Goal: Information Seeking & Learning: Learn about a topic

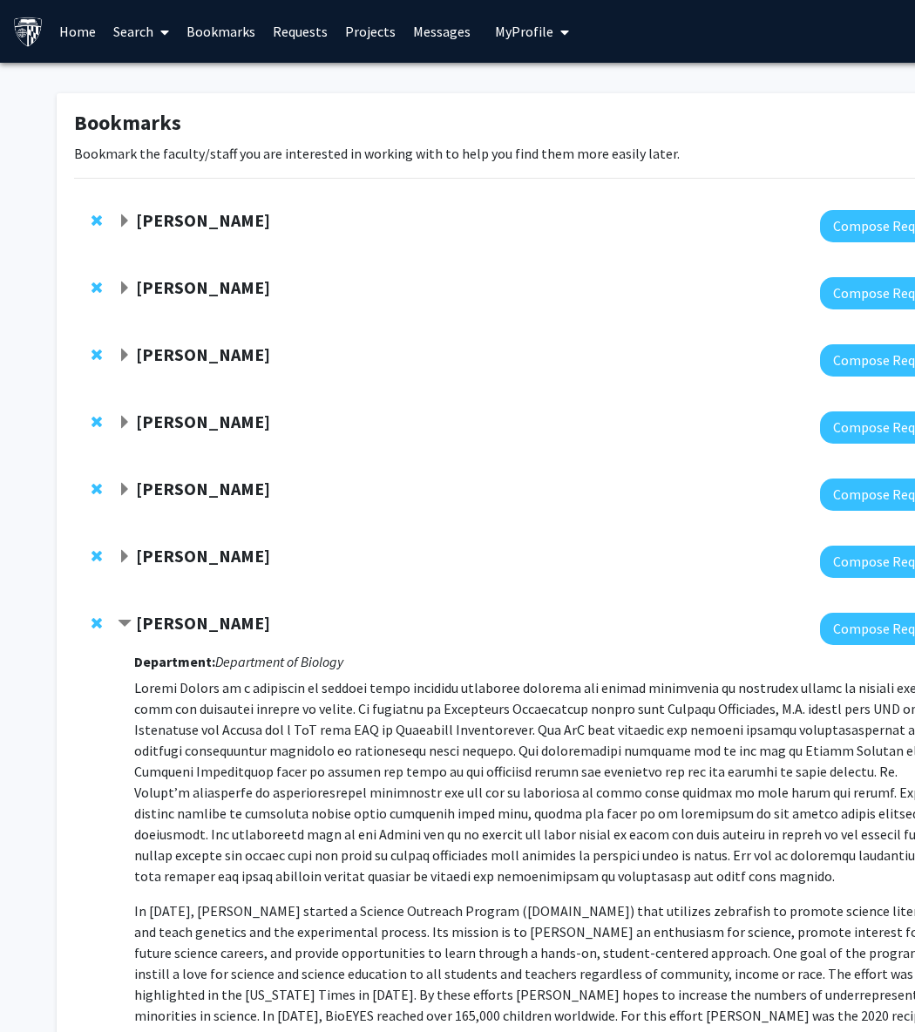
scroll to position [344, 84]
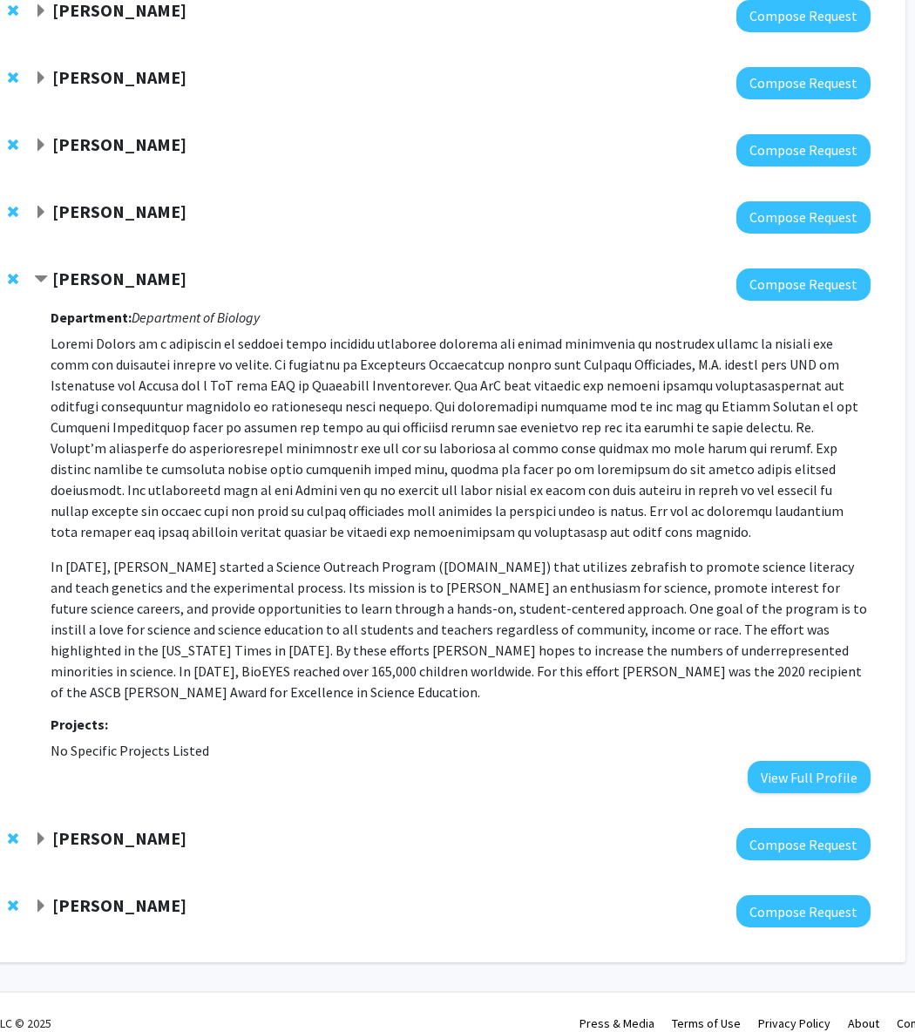
click at [117, 827] on strong "[PERSON_NAME]" at bounding box center [119, 838] width 134 height 22
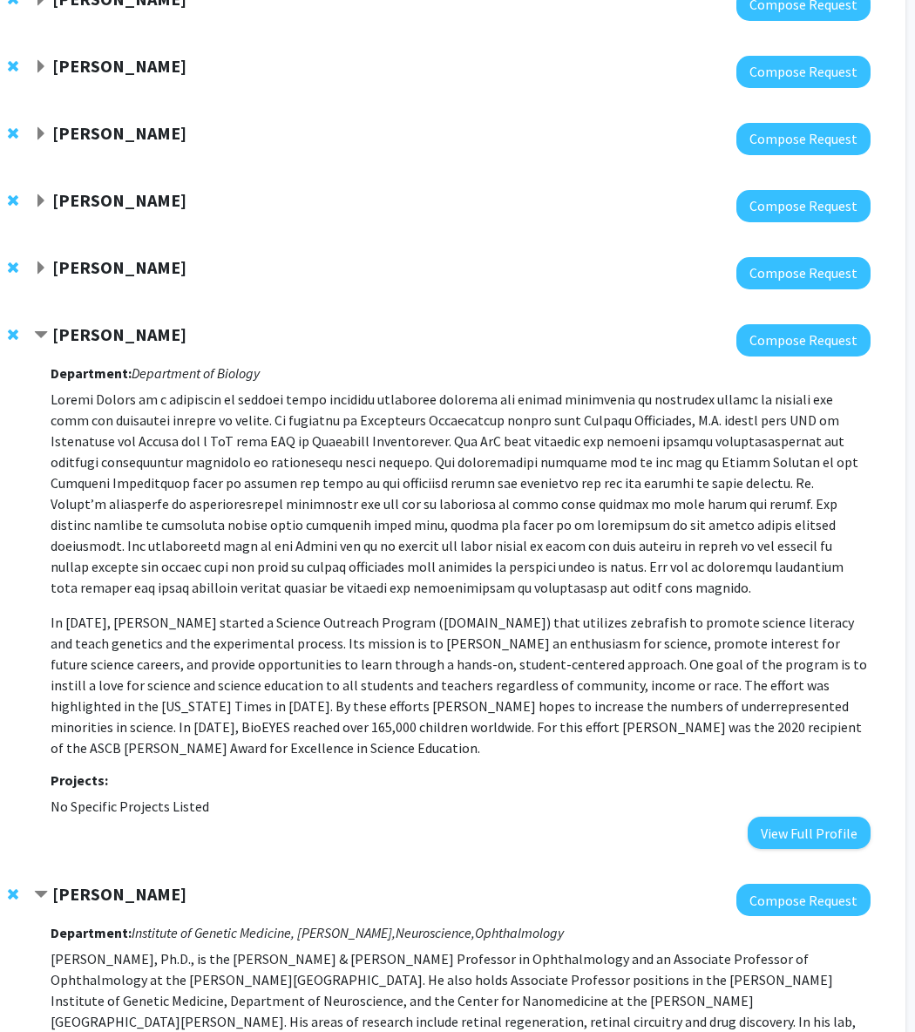
scroll to position [670, 84]
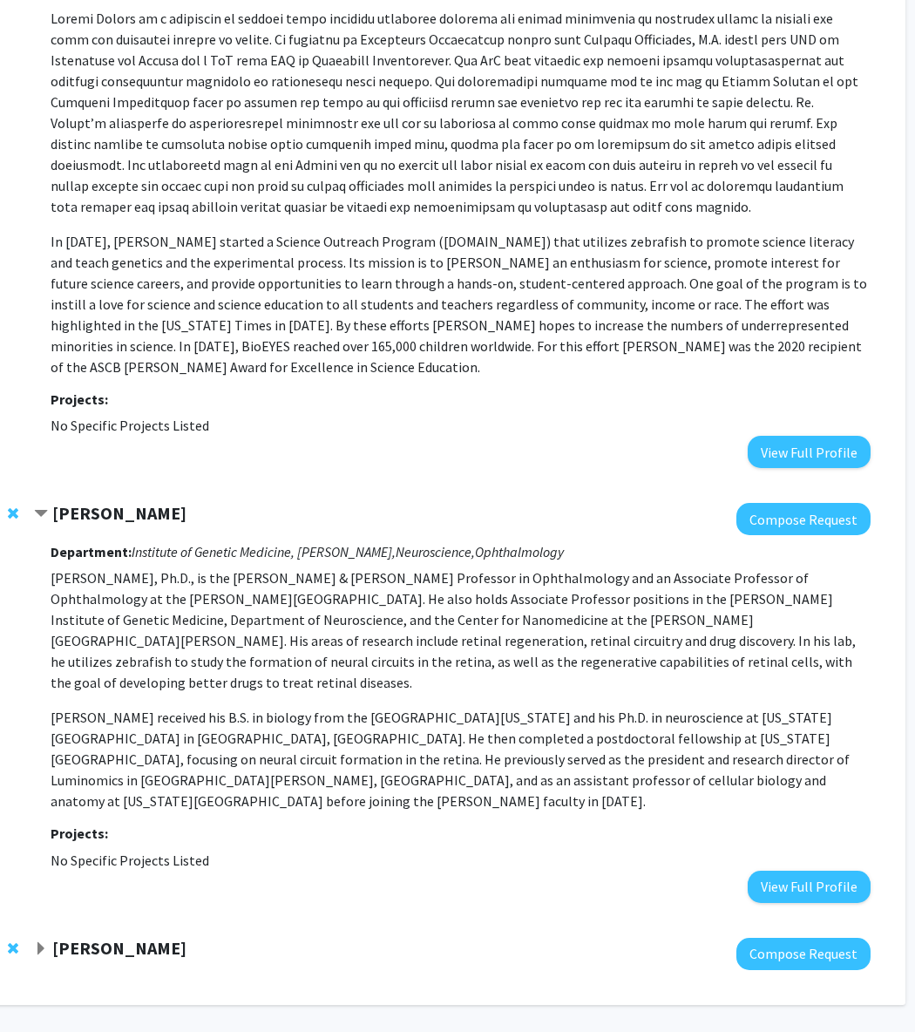
click at [86, 937] on strong "Liyun Zhang" at bounding box center [119, 948] width 134 height 22
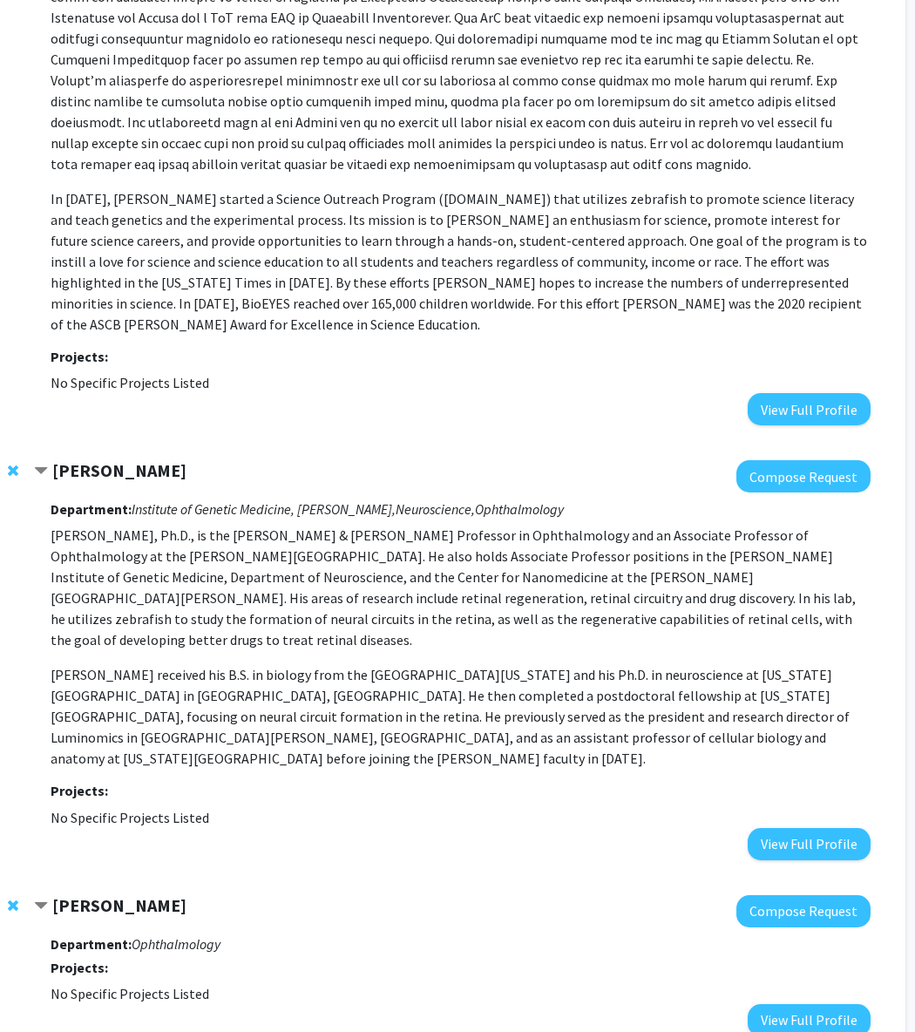
scroll to position [779, 84]
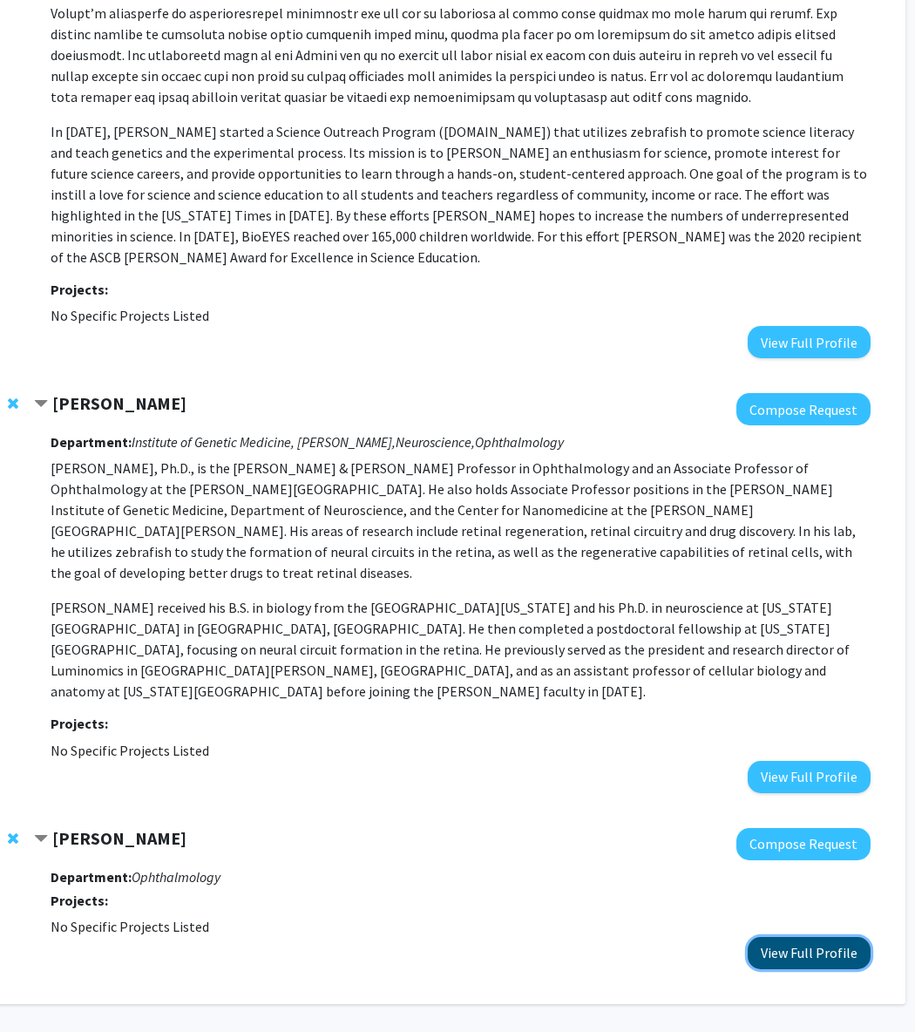
click at [785, 937] on button "View Full Profile" at bounding box center [809, 953] width 123 height 32
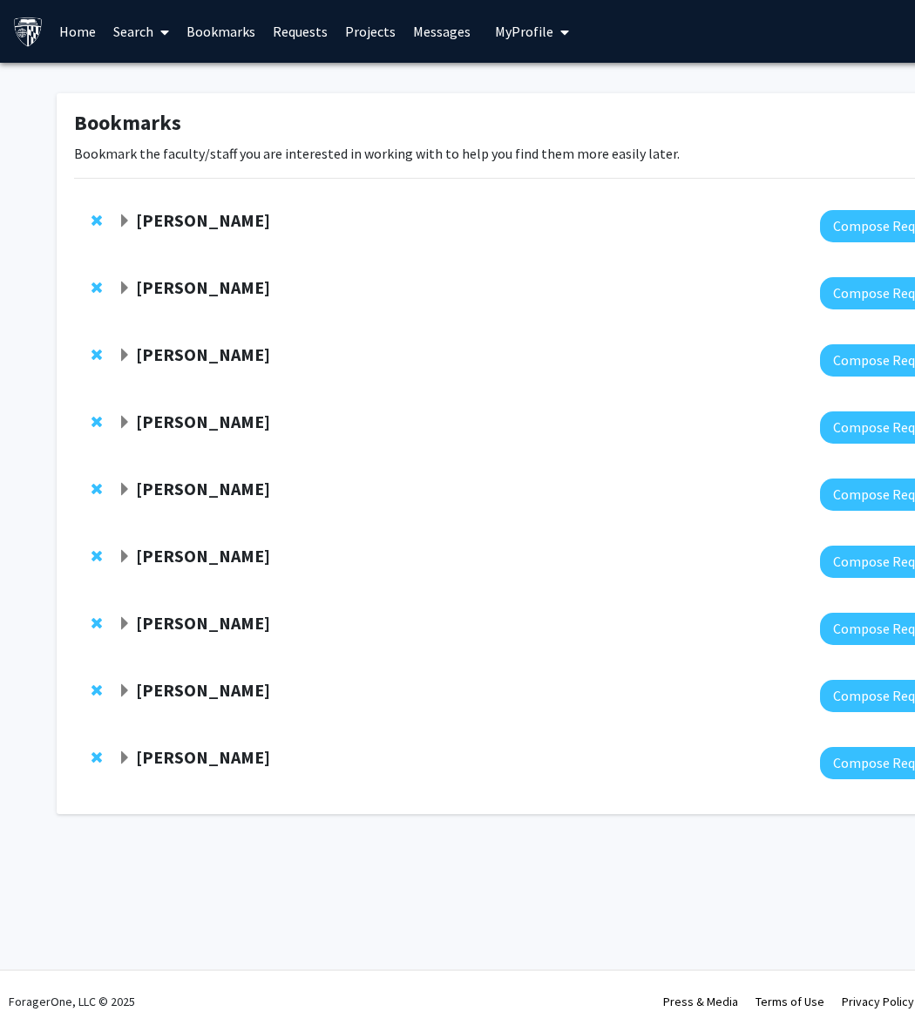
click at [191, 764] on strong "[PERSON_NAME]" at bounding box center [203, 757] width 134 height 22
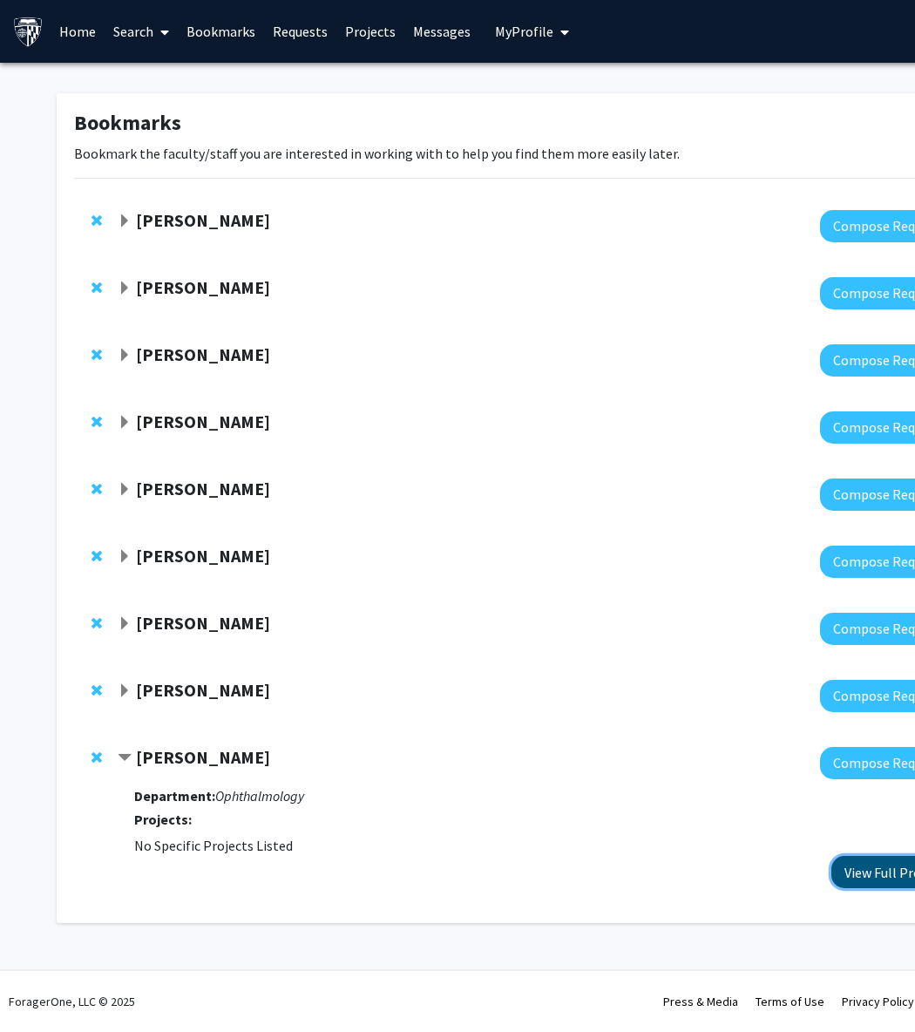
click at [856, 875] on button "View Full Profile" at bounding box center [893, 872] width 123 height 32
click at [206, 677] on div "Jeff Mumm Compose Request" at bounding box center [523, 696] width 898 height 67
click at [203, 686] on strong "Jeff Mumm" at bounding box center [203, 690] width 134 height 22
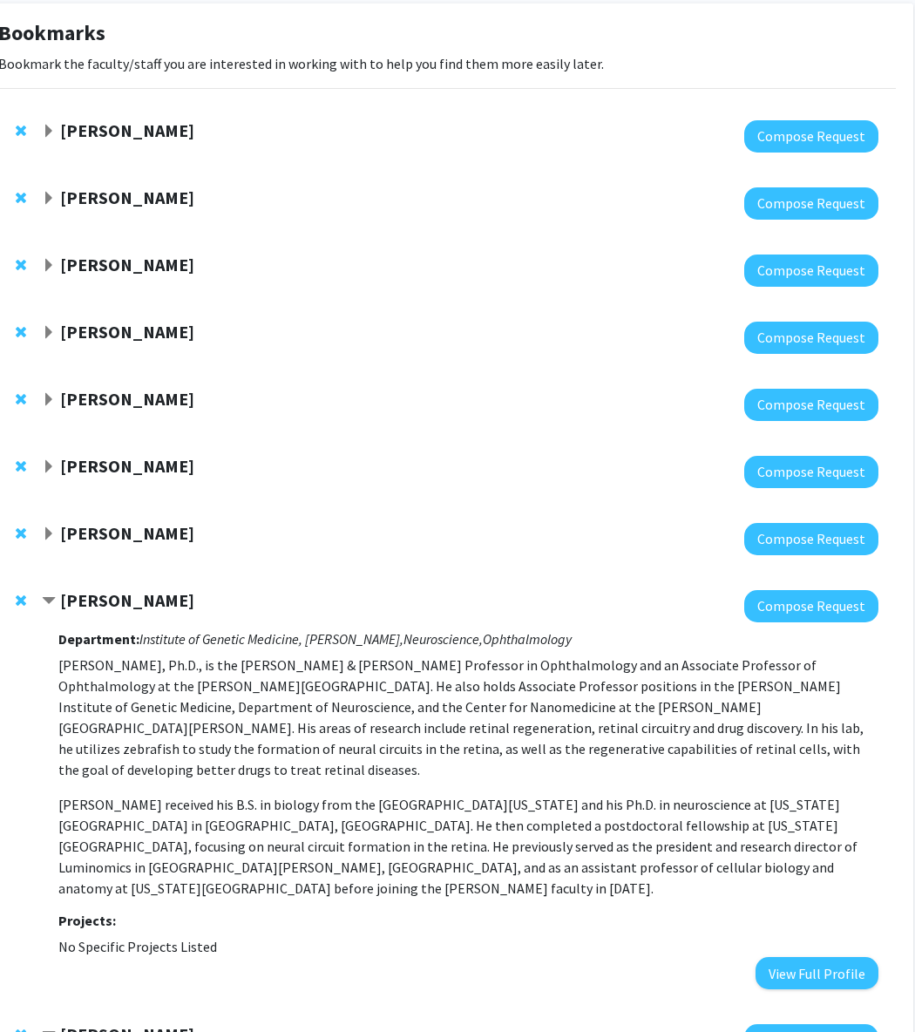
scroll to position [101, 76]
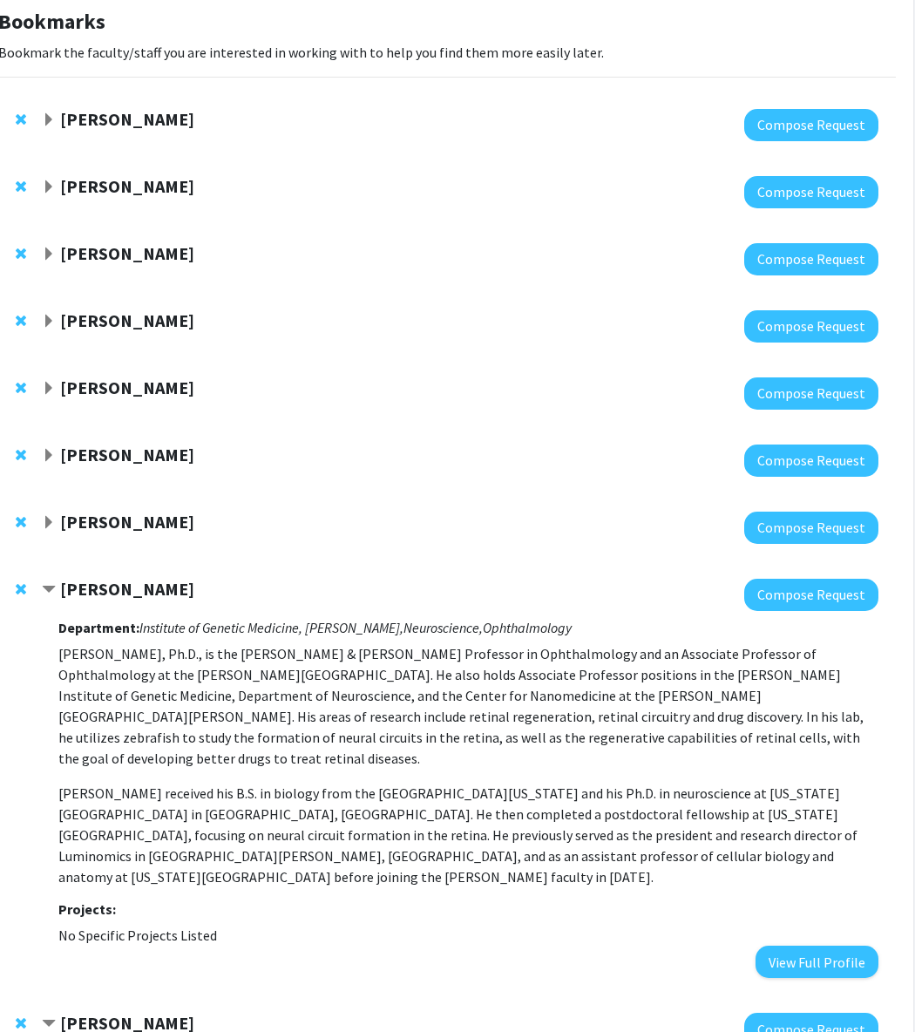
click at [133, 527] on strong "[PERSON_NAME]" at bounding box center [127, 522] width 134 height 22
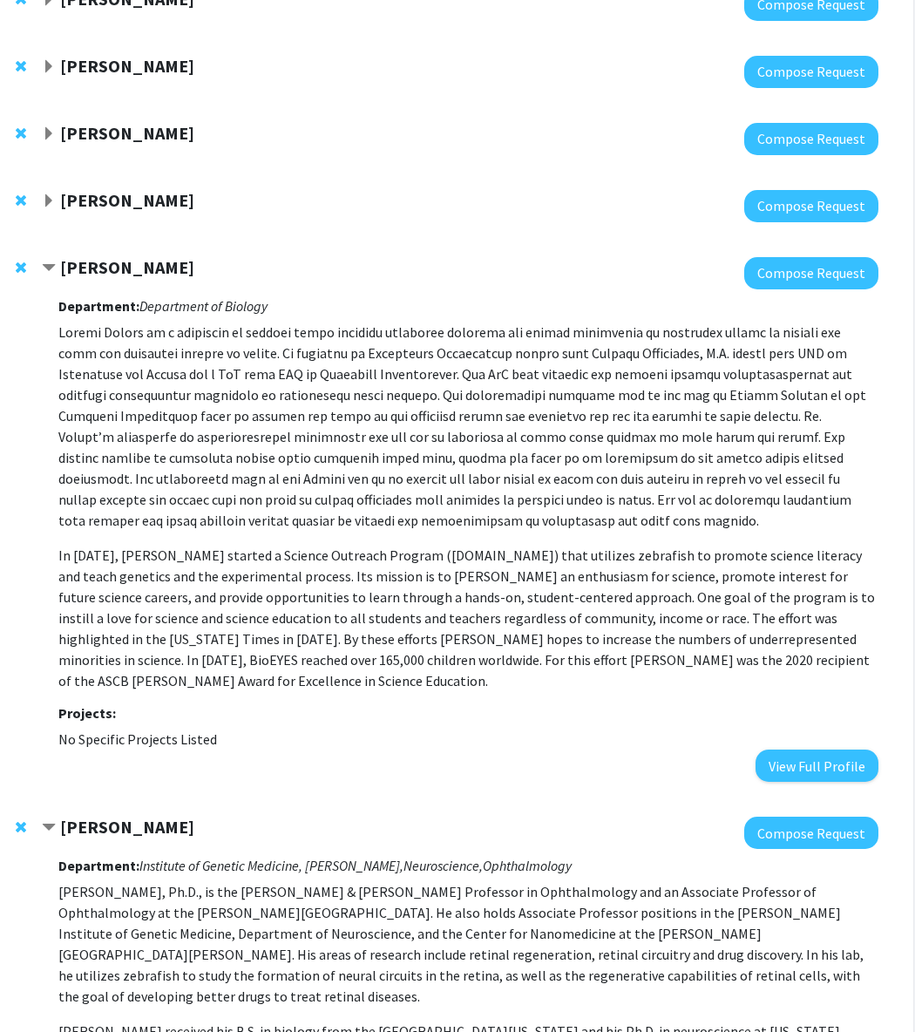
scroll to position [335, 76]
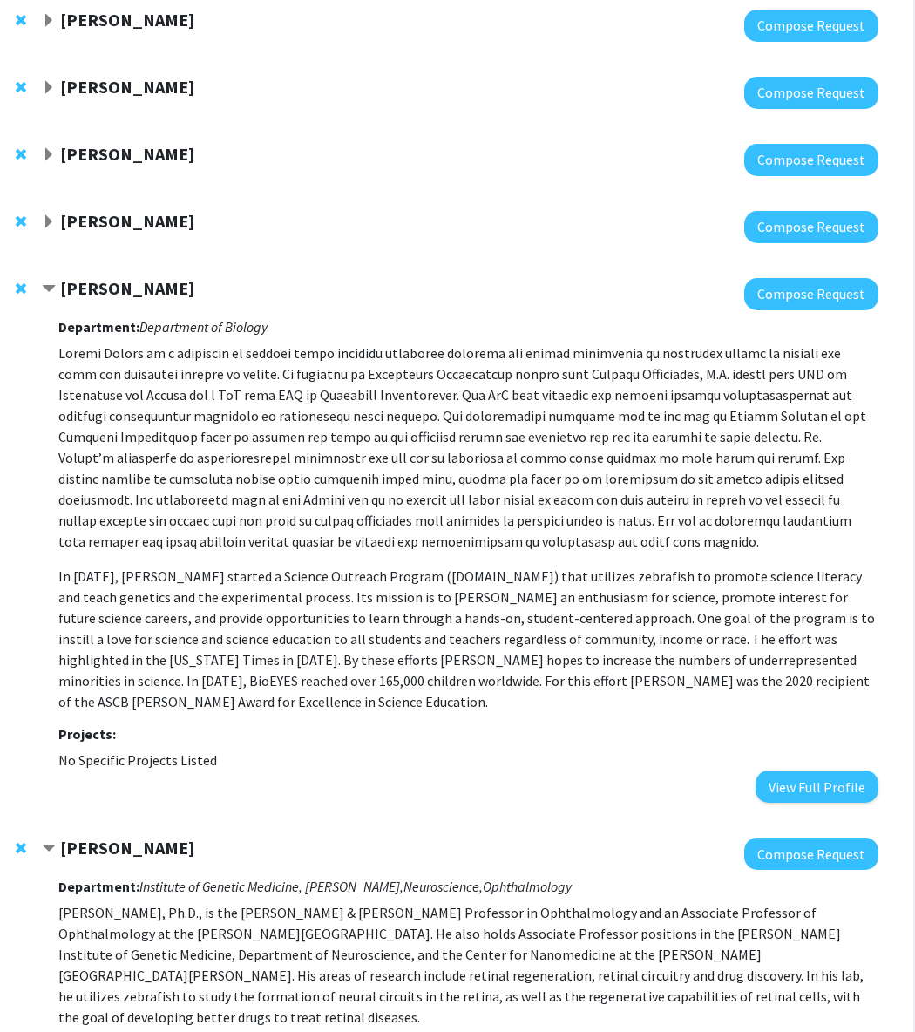
click at [136, 277] on strong "[PERSON_NAME]" at bounding box center [127, 288] width 134 height 22
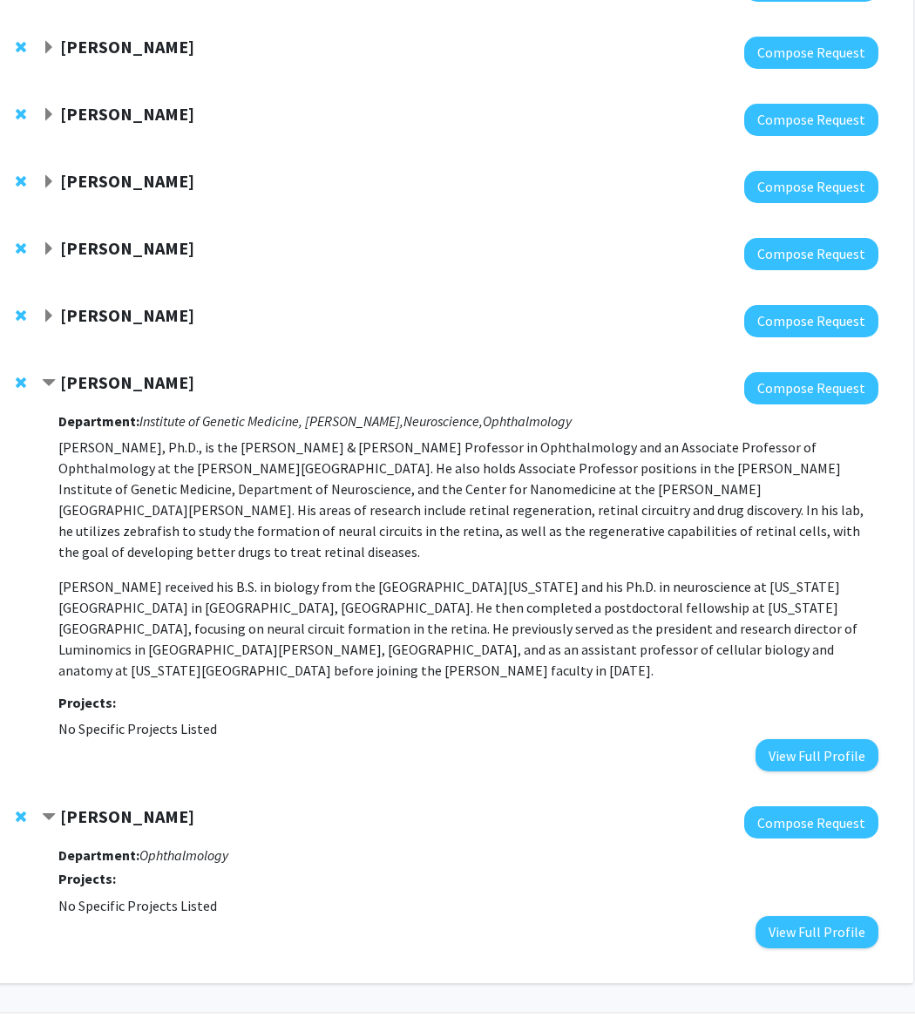
click at [101, 315] on strong "[PERSON_NAME]" at bounding box center [127, 315] width 134 height 22
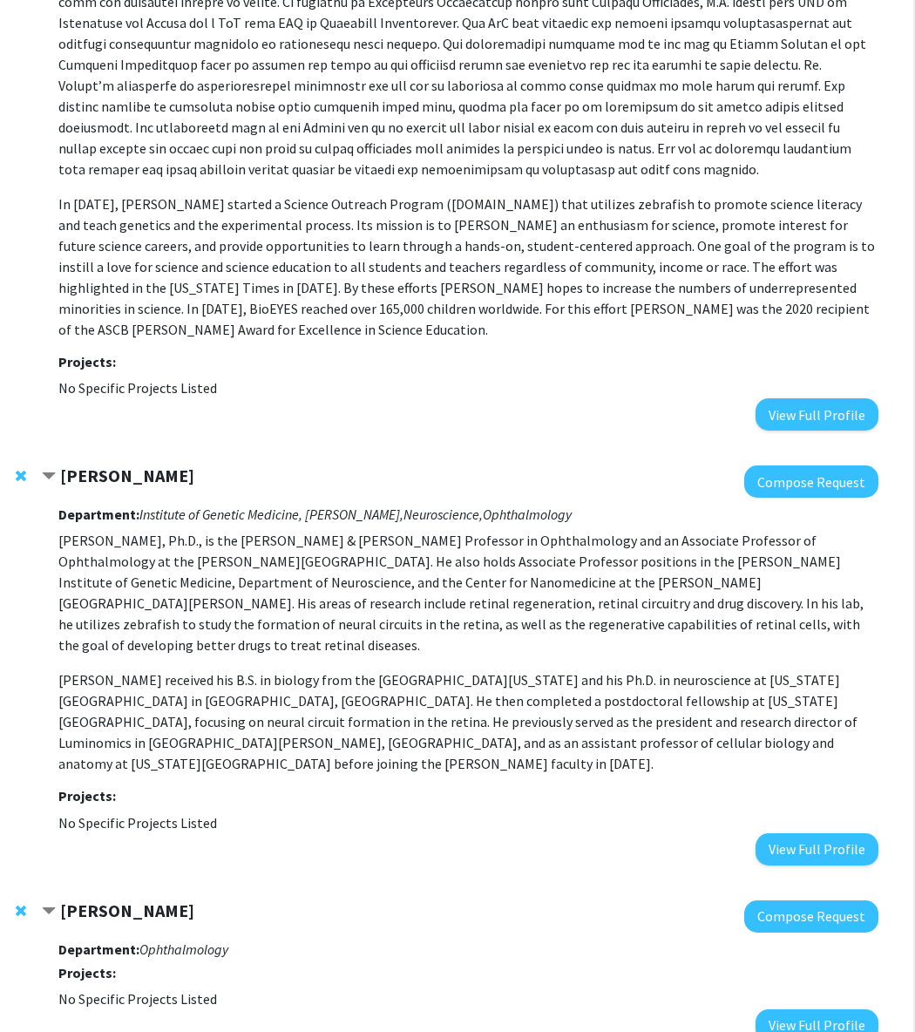
scroll to position [697, 76]
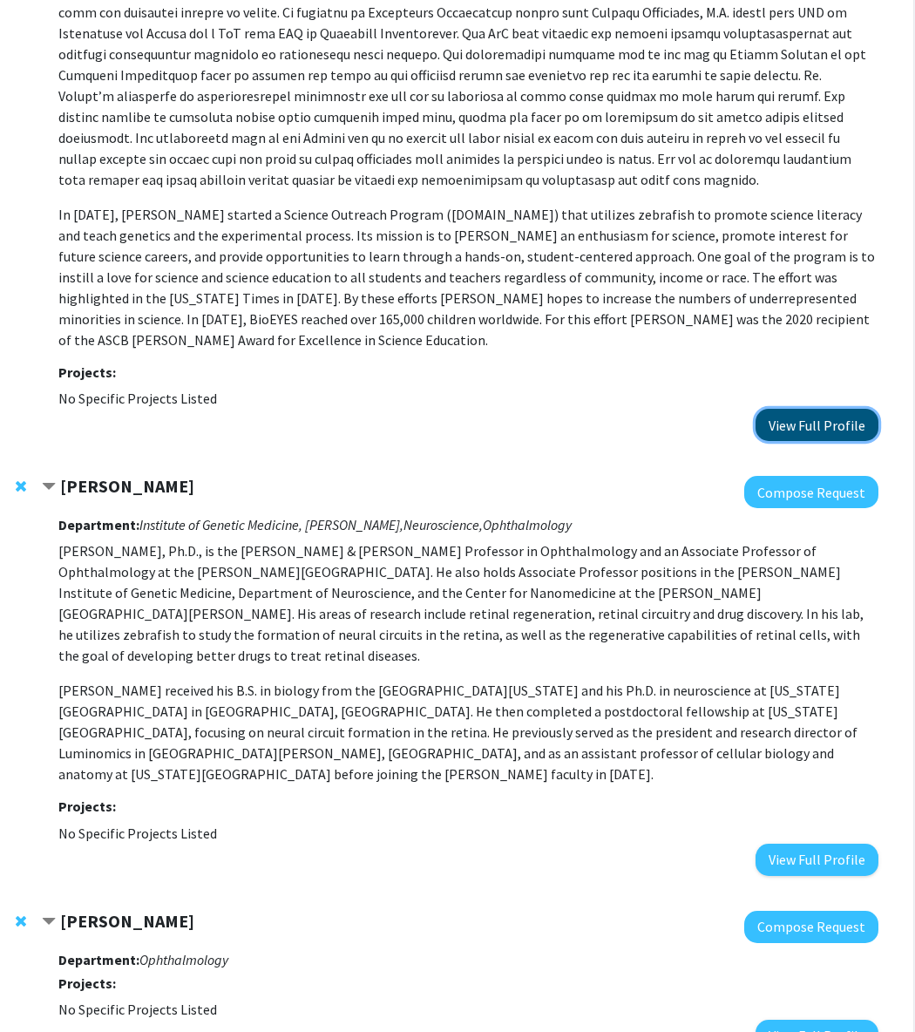
click at [805, 409] on button "View Full Profile" at bounding box center [817, 425] width 123 height 32
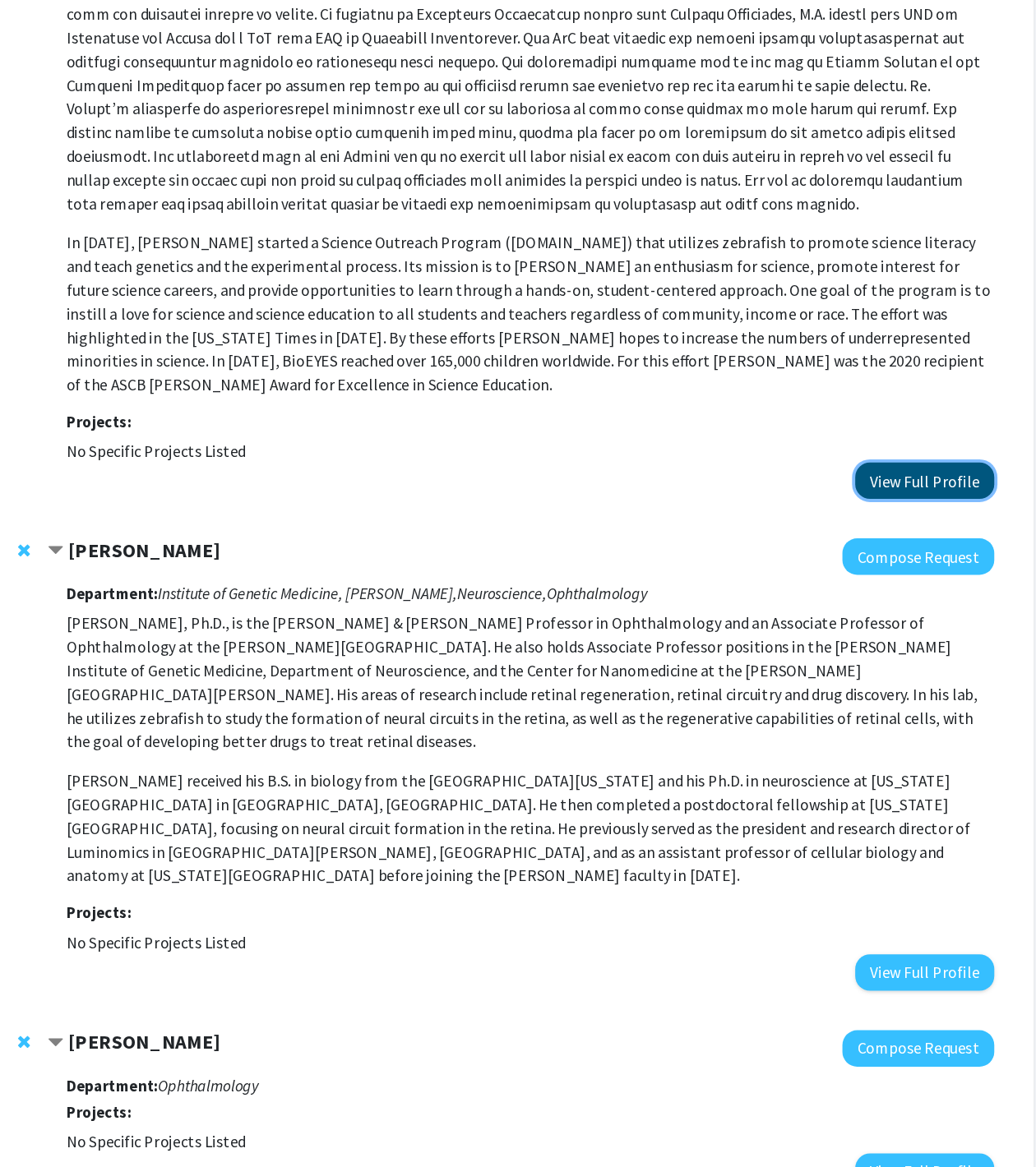
scroll to position [540, 0]
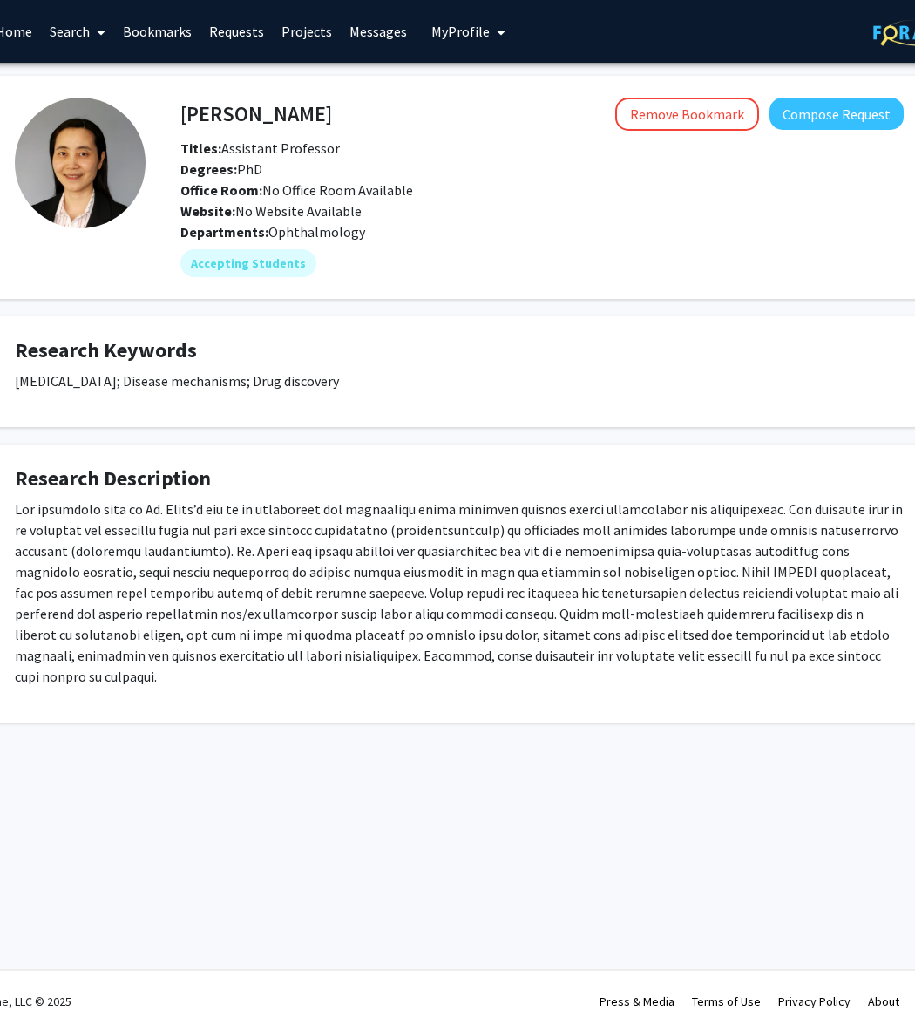
scroll to position [0, 57]
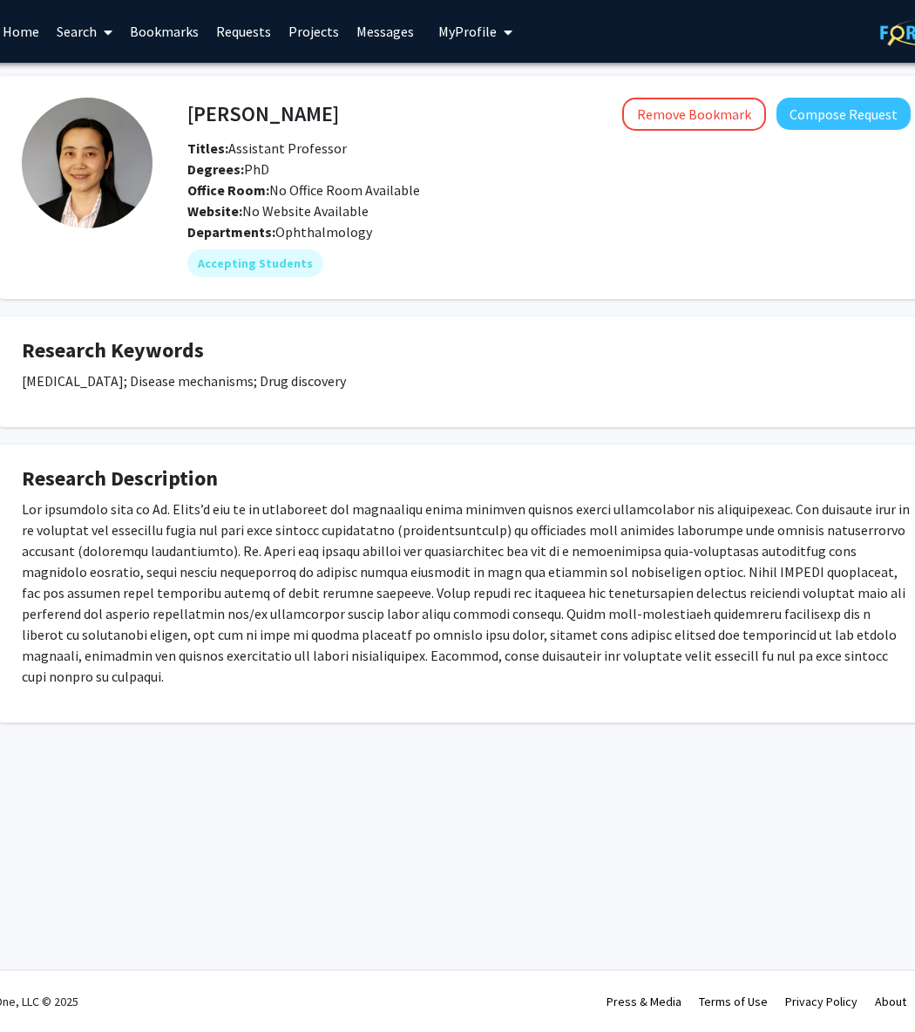
click at [335, 530] on p at bounding box center [466, 593] width 889 height 188
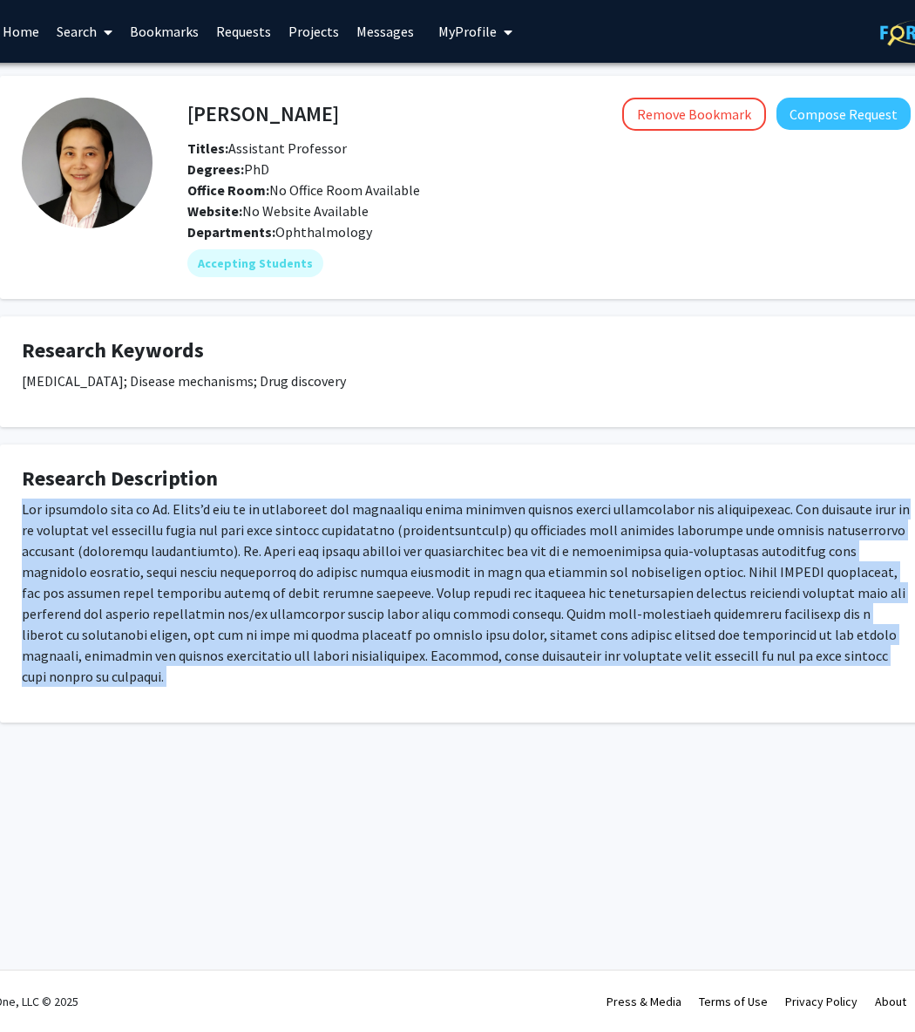
click at [335, 530] on p at bounding box center [466, 593] width 889 height 188
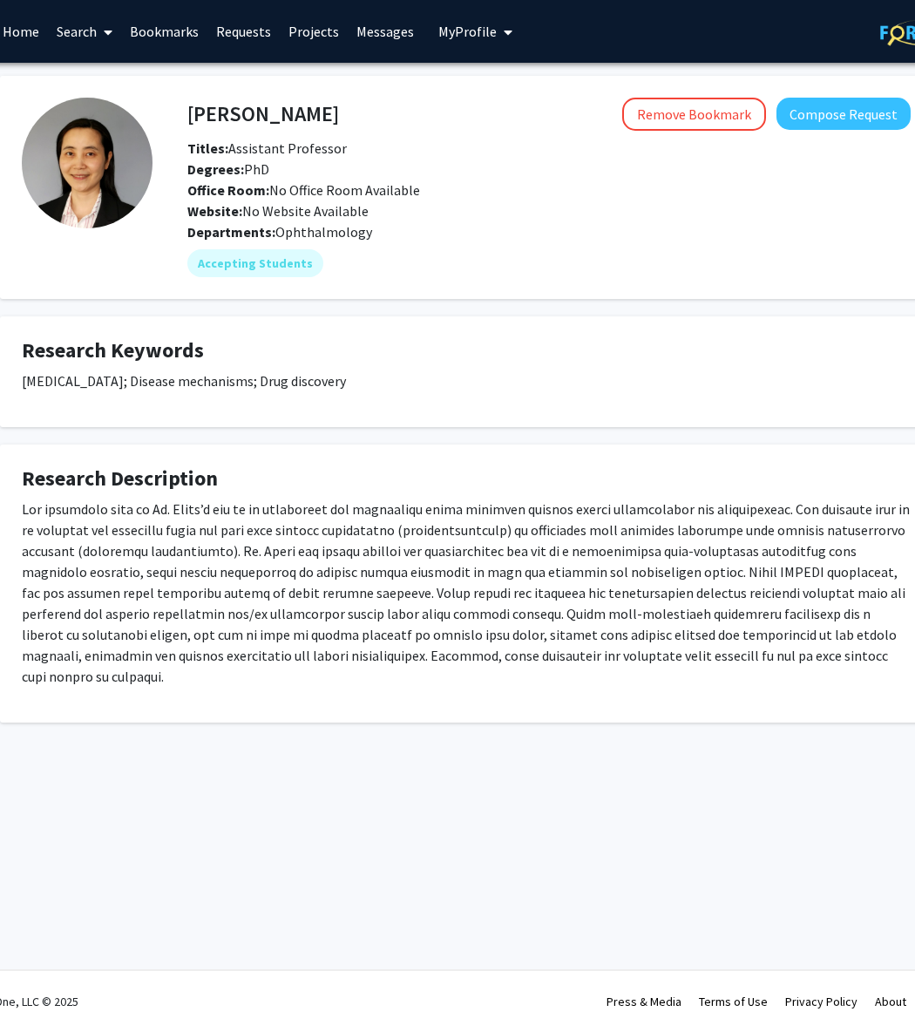
click at [341, 558] on p at bounding box center [466, 593] width 889 height 188
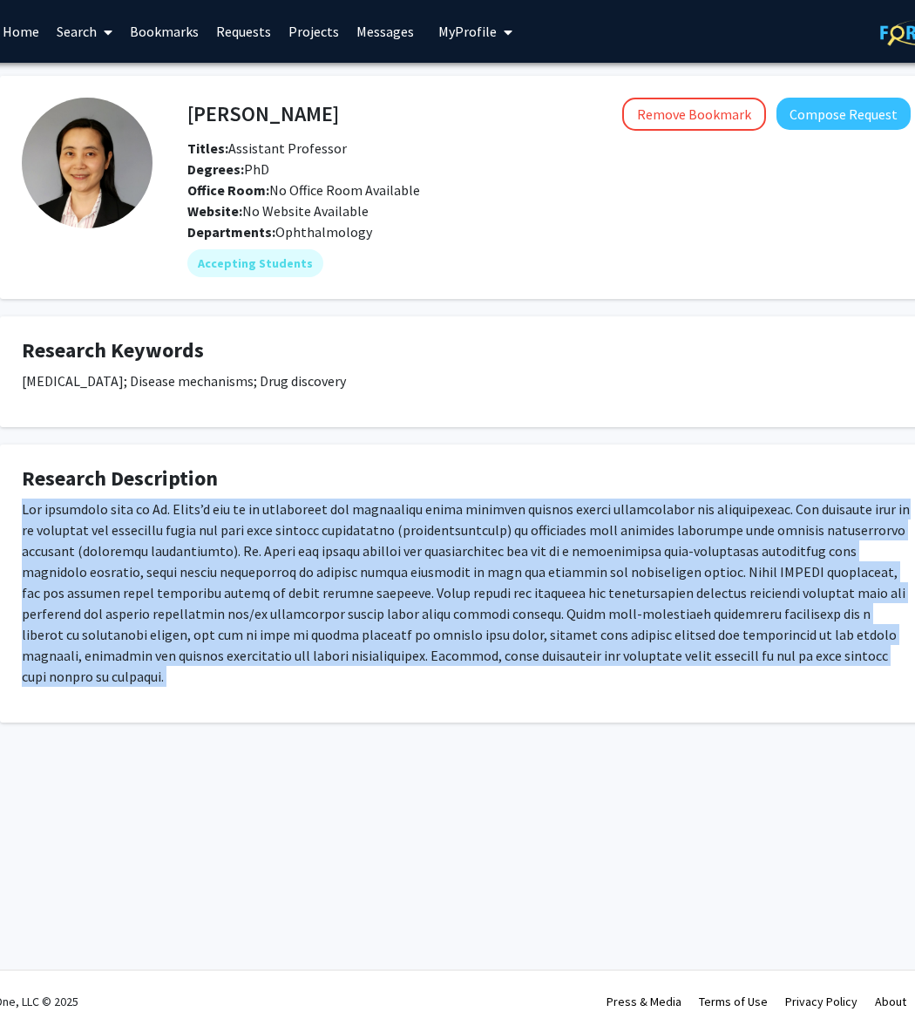
click at [341, 558] on p at bounding box center [466, 593] width 889 height 188
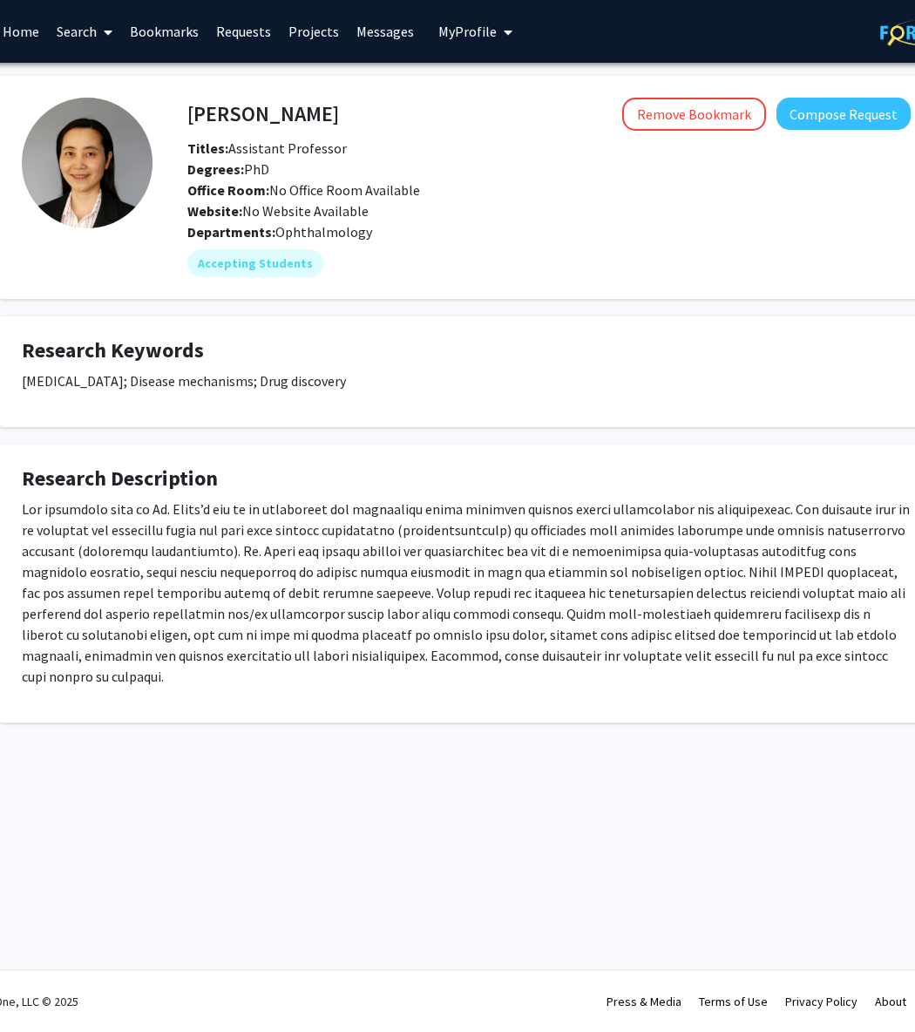
click at [369, 569] on p at bounding box center [466, 593] width 889 height 188
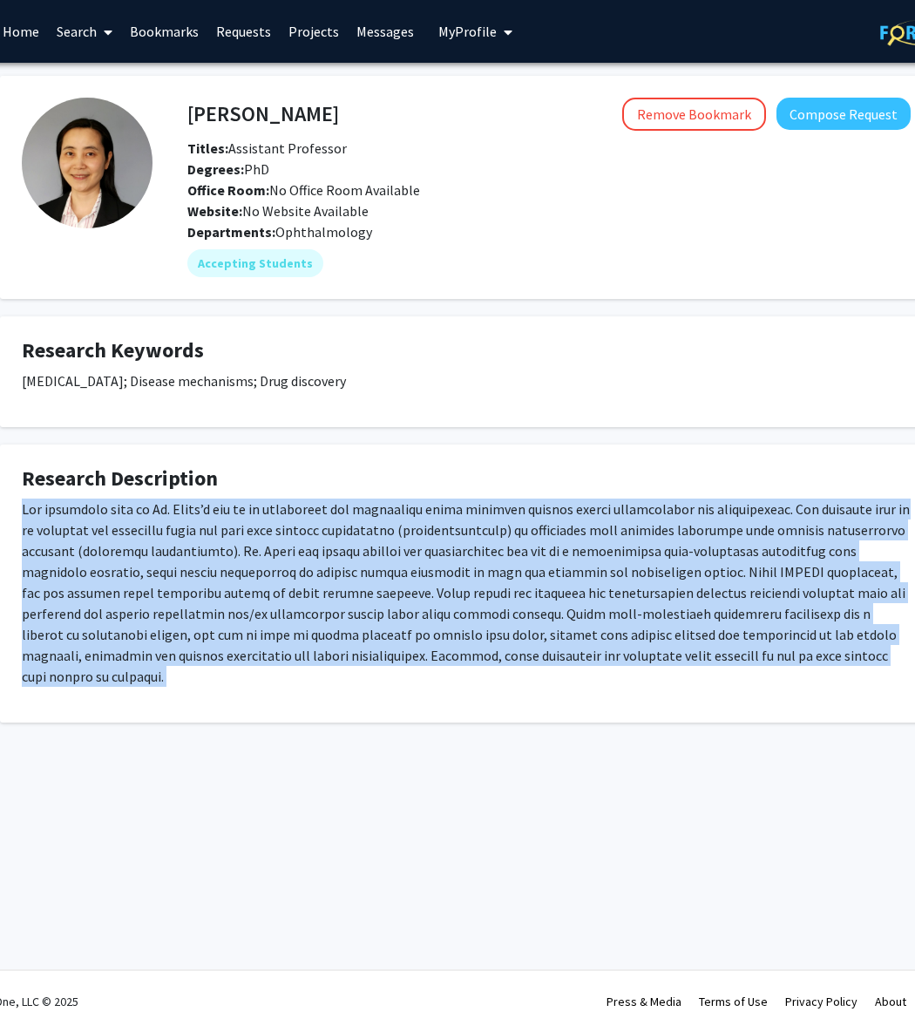
click at [369, 569] on p at bounding box center [466, 593] width 889 height 188
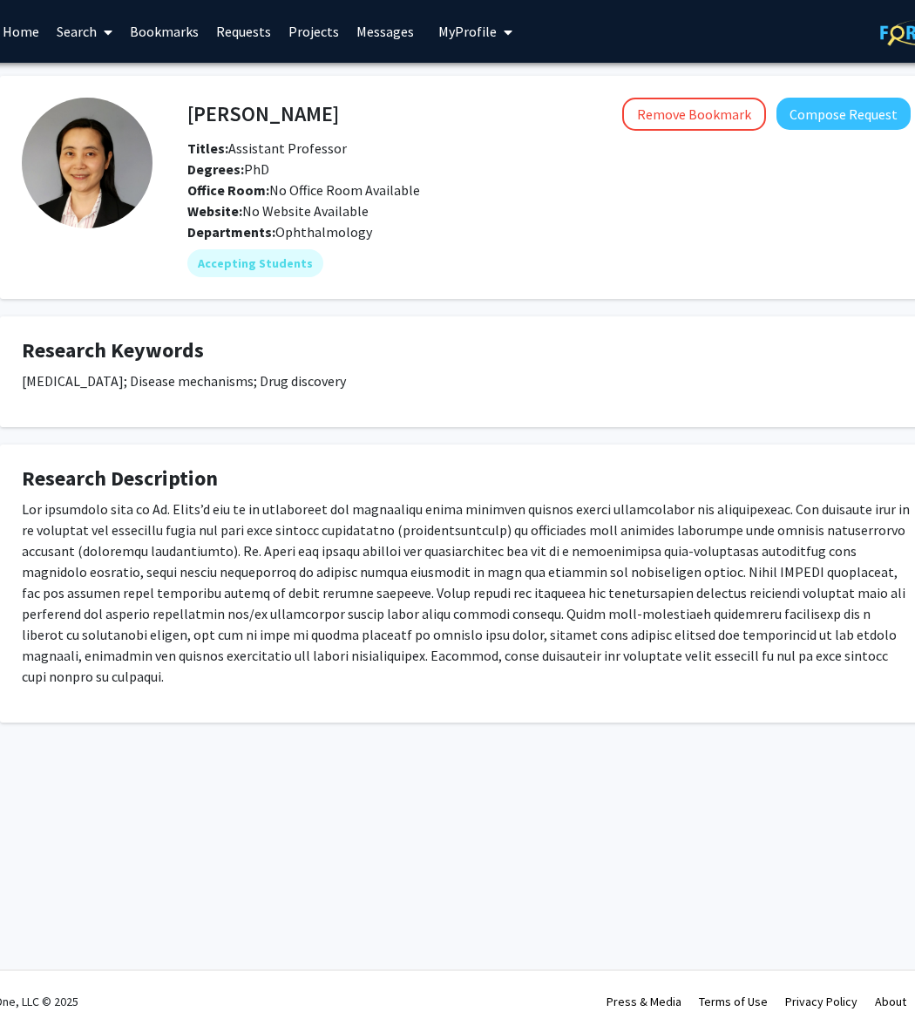
click at [402, 575] on p at bounding box center [466, 593] width 889 height 188
click at [373, 527] on p at bounding box center [466, 593] width 889 height 188
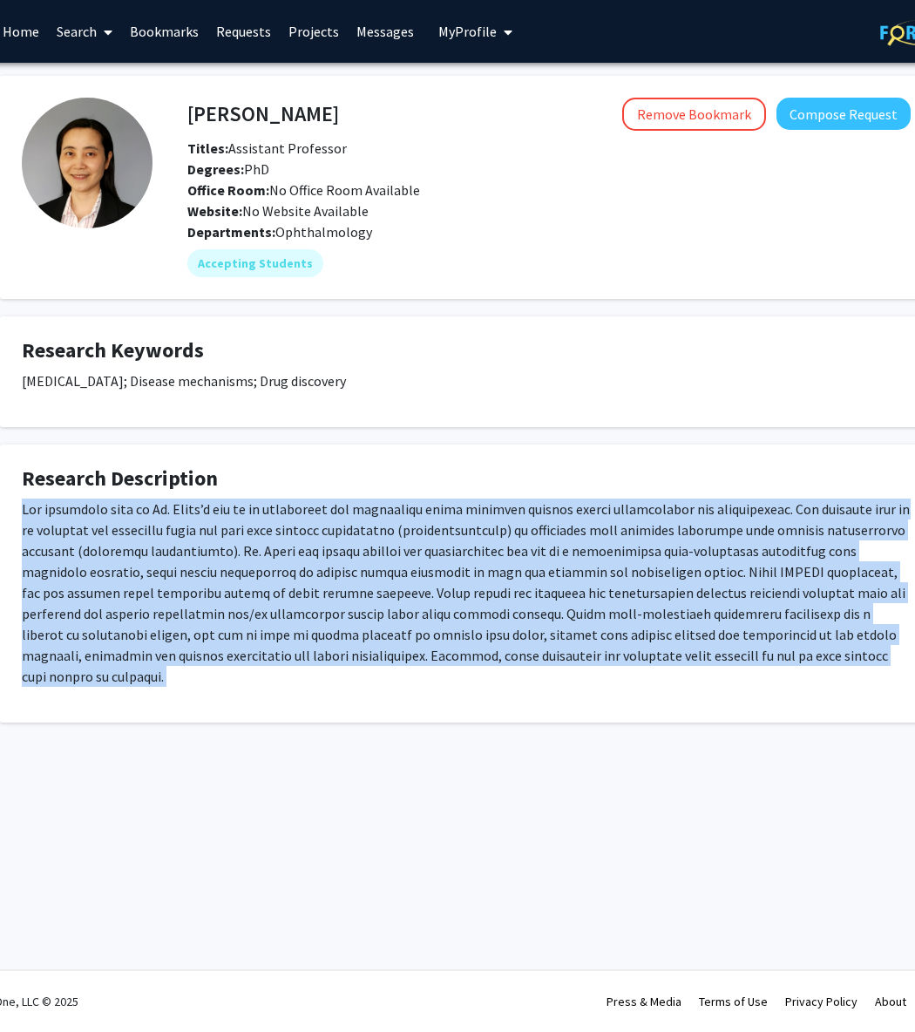
click at [373, 527] on p at bounding box center [466, 593] width 889 height 188
copy p "The immediate goal of Dr. Zhang’s lab is to understand the mechanisms which reg…"
click at [377, 523] on p at bounding box center [466, 593] width 889 height 188
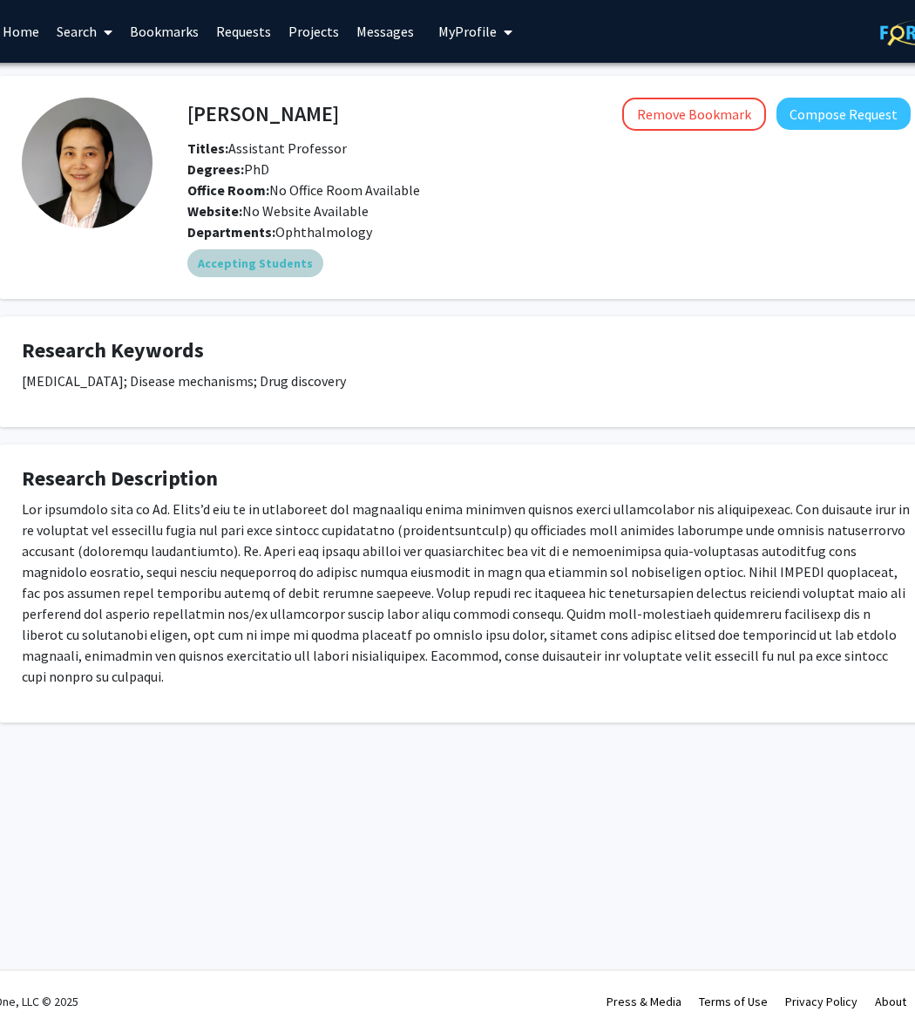
click at [276, 269] on mat-chip "Accepting Students" at bounding box center [255, 263] width 136 height 28
click at [273, 510] on p at bounding box center [466, 593] width 889 height 188
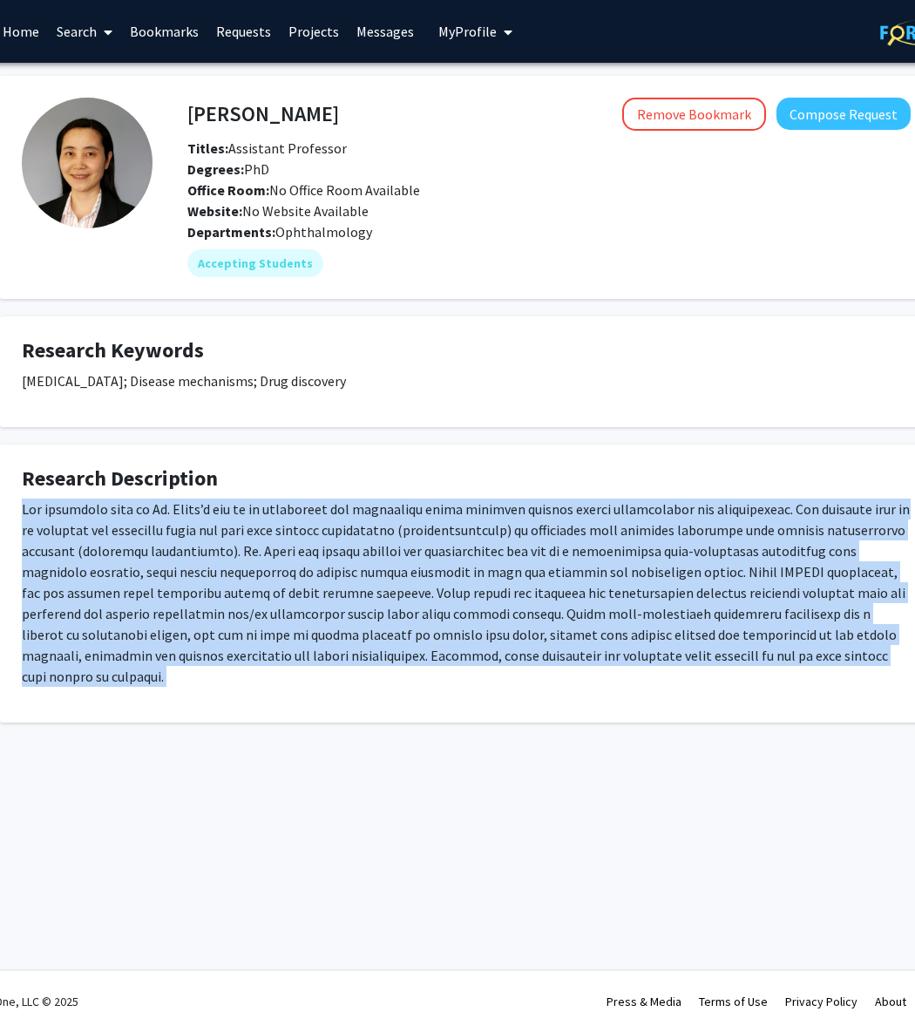
click at [273, 510] on p at bounding box center [466, 593] width 889 height 188
copy p "The immediate goal of Dr. Zhang’s lab is to understand the mechanisms which reg…"
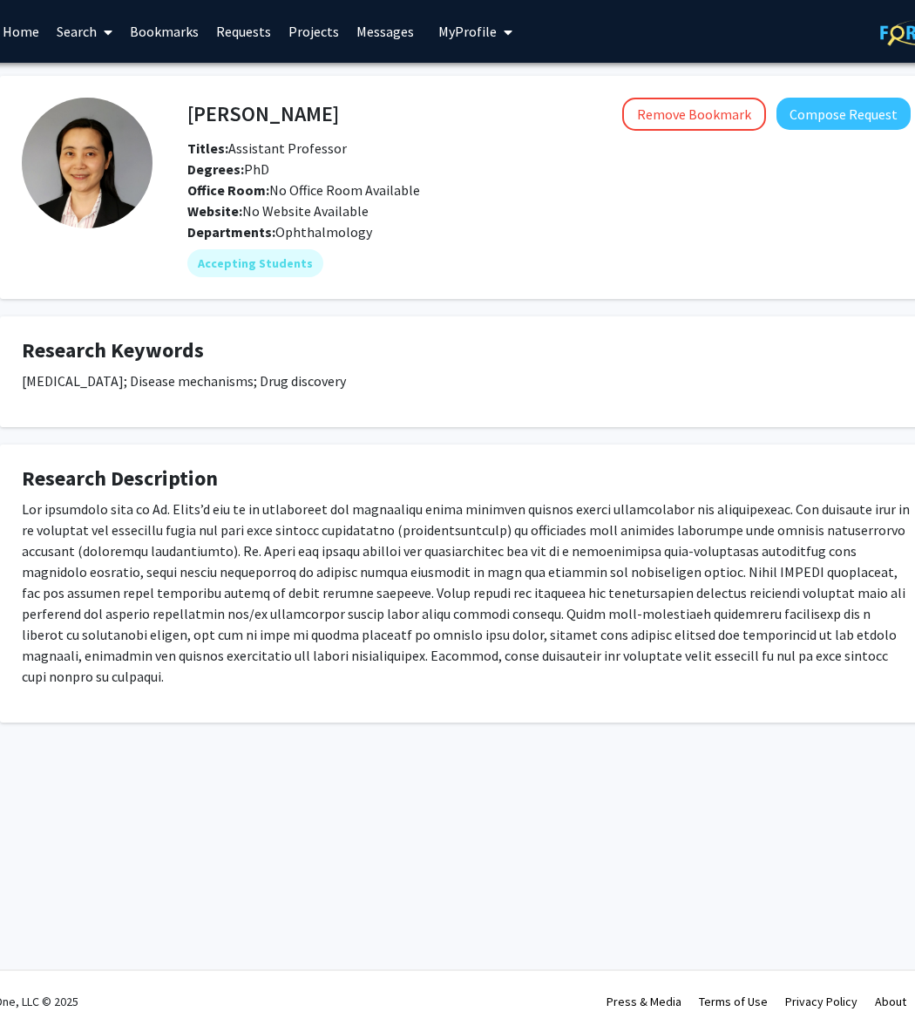
click at [429, 513] on p at bounding box center [466, 593] width 889 height 188
